Goal: Task Accomplishment & Management: Manage account settings

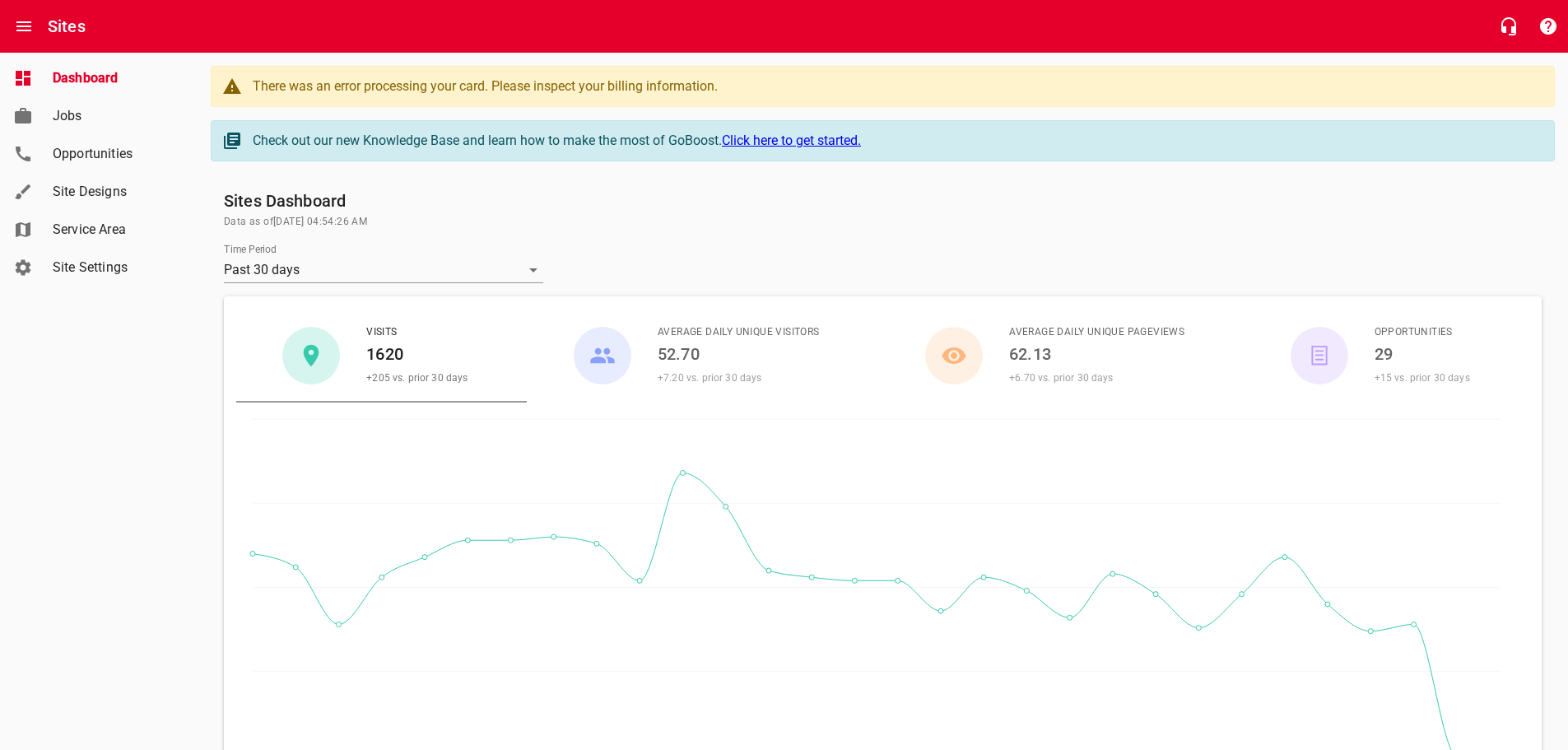
click at [359, 86] on div "There was an error processing your card. Please inspect your billing informatio…" at bounding box center [895, 86] width 1285 height 20
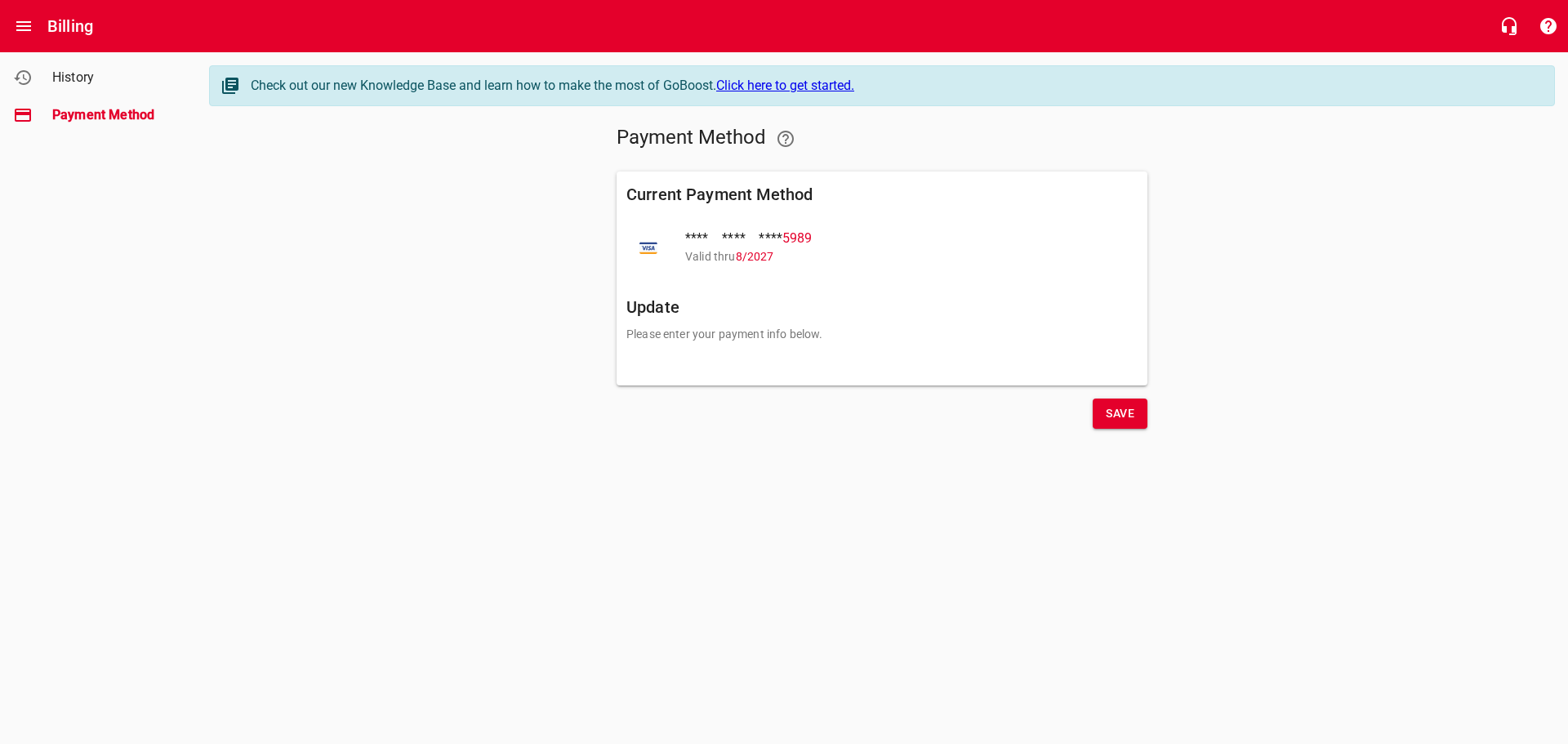
click at [1121, 415] on span "Save" at bounding box center [1120, 414] width 28 height 21
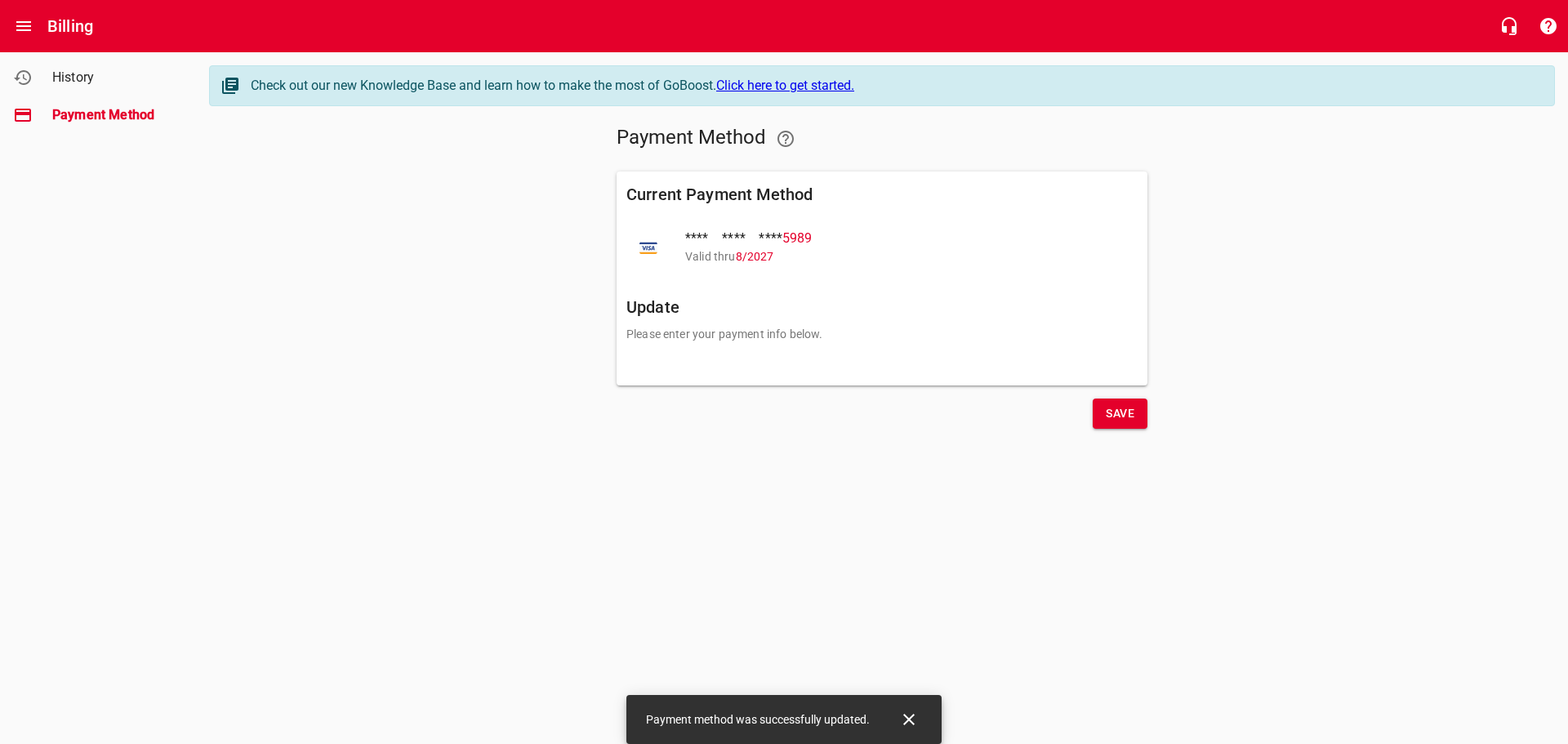
click at [73, 72] on span "History" at bounding box center [115, 78] width 125 height 20
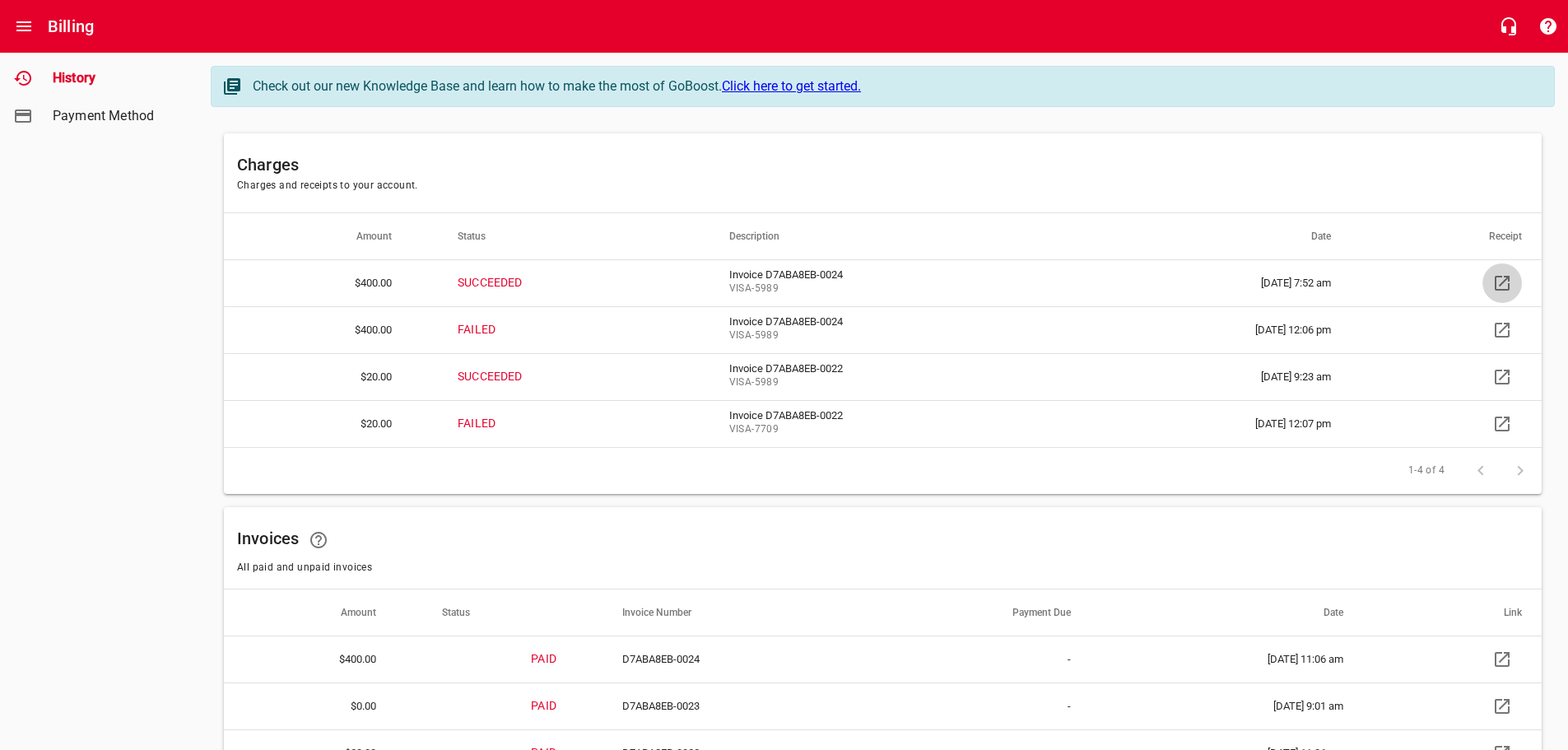
click at [1504, 280] on icon at bounding box center [1503, 284] width 20 height 20
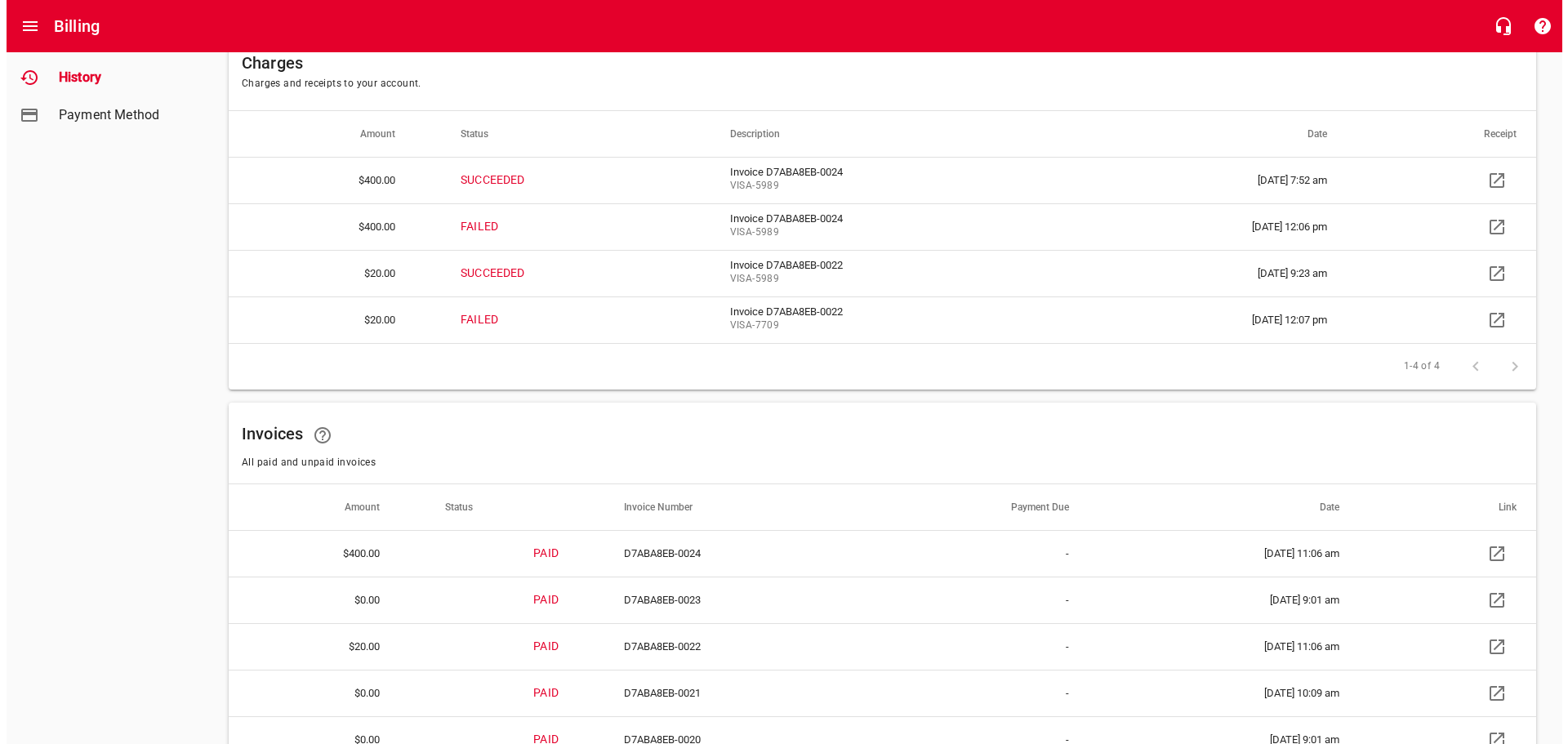
scroll to position [327, 0]
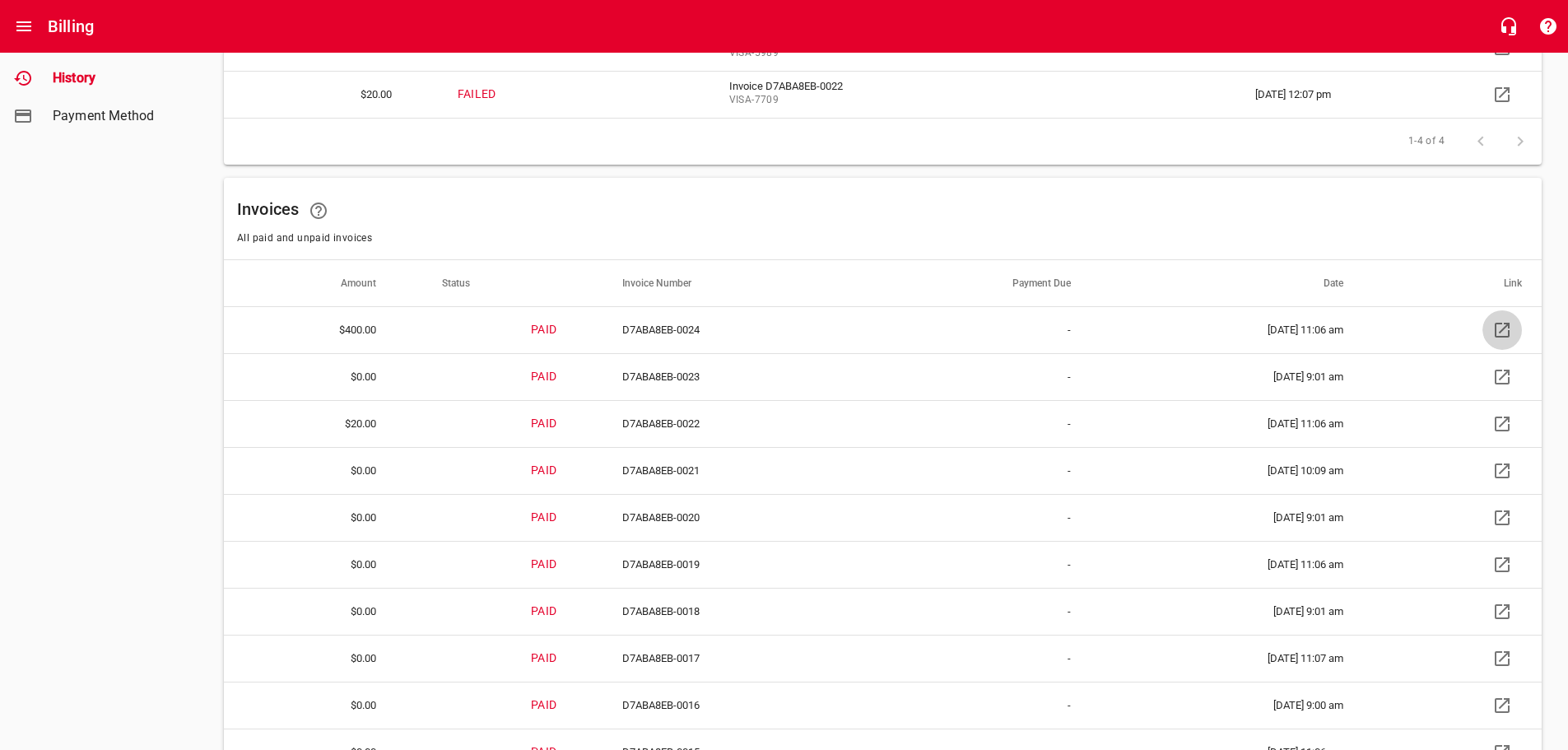
click at [1506, 331] on icon at bounding box center [1503, 331] width 20 height 20
click at [18, 23] on icon "Open drawer" at bounding box center [24, 27] width 15 height 10
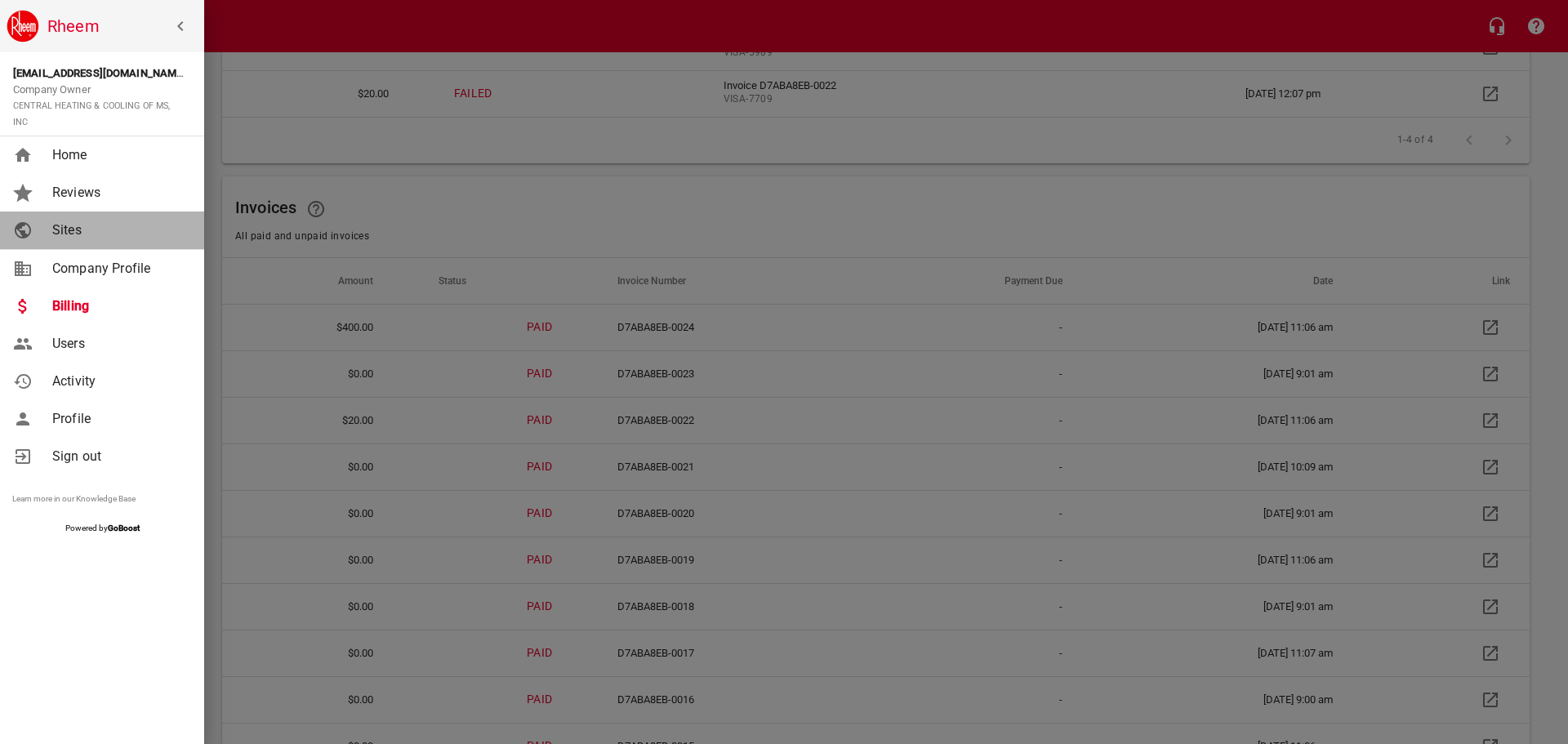
click at [74, 228] on span "Sites" at bounding box center [118, 231] width 132 height 20
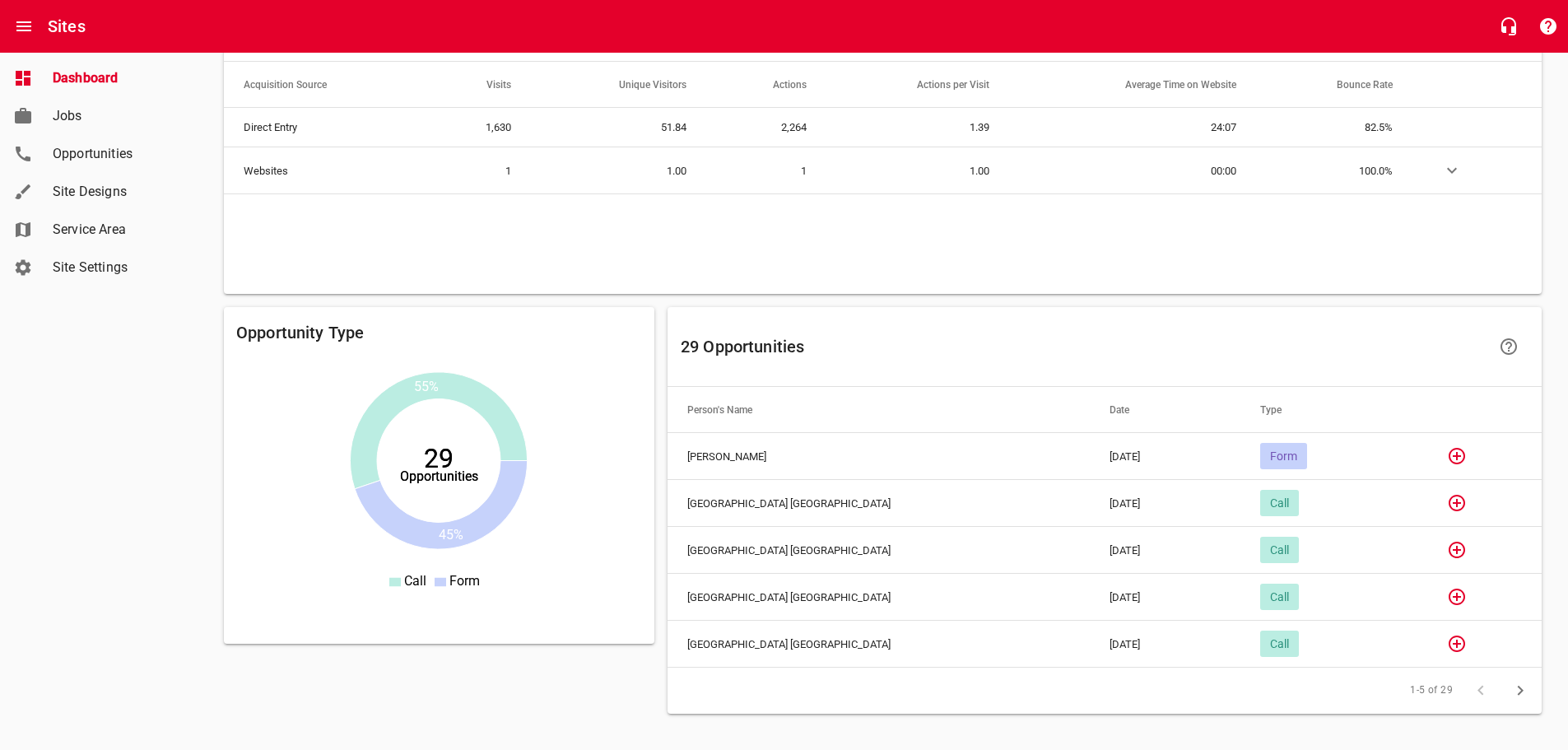
scroll to position [1145, 0]
